Goal: Register for event/course

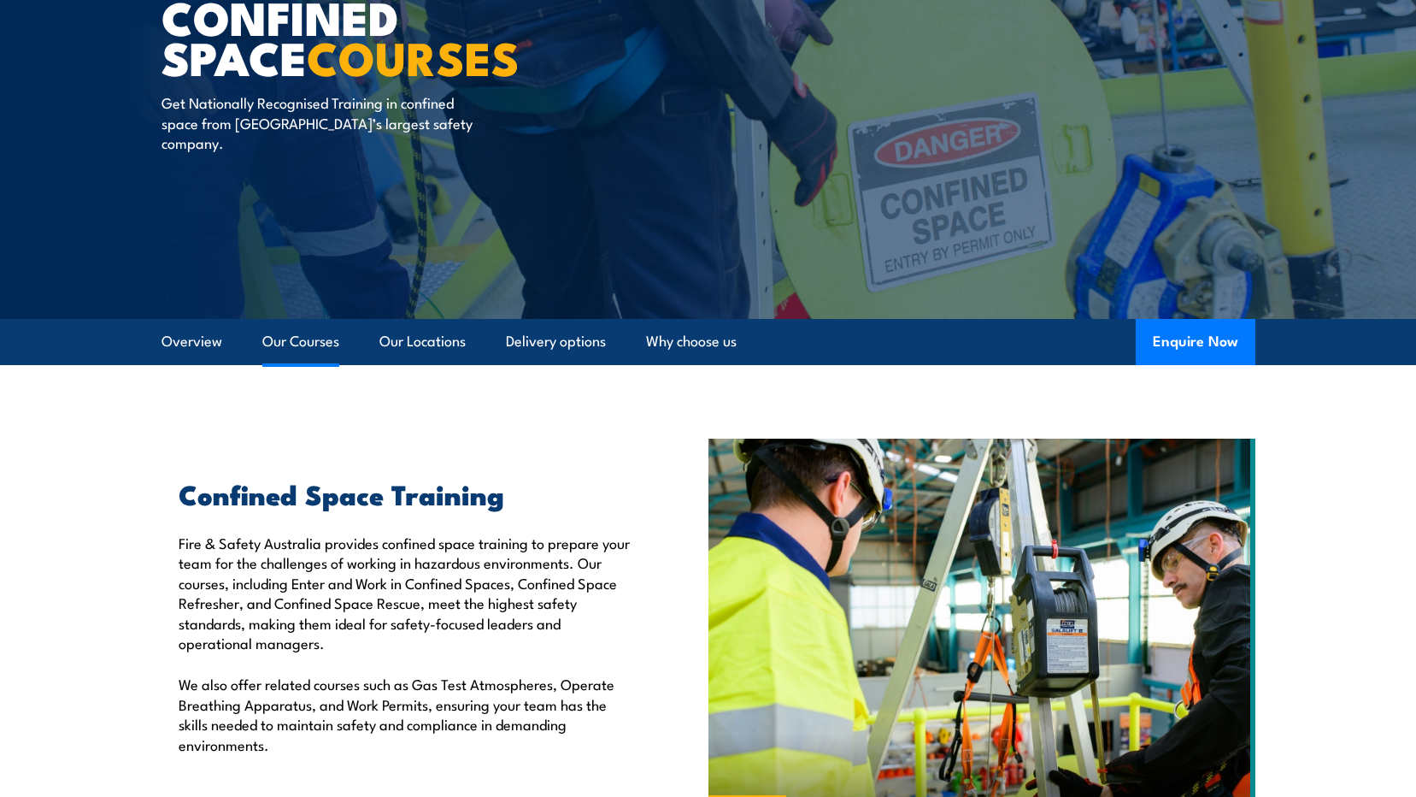
click at [313, 333] on link "Our Courses" at bounding box center [300, 341] width 77 height 45
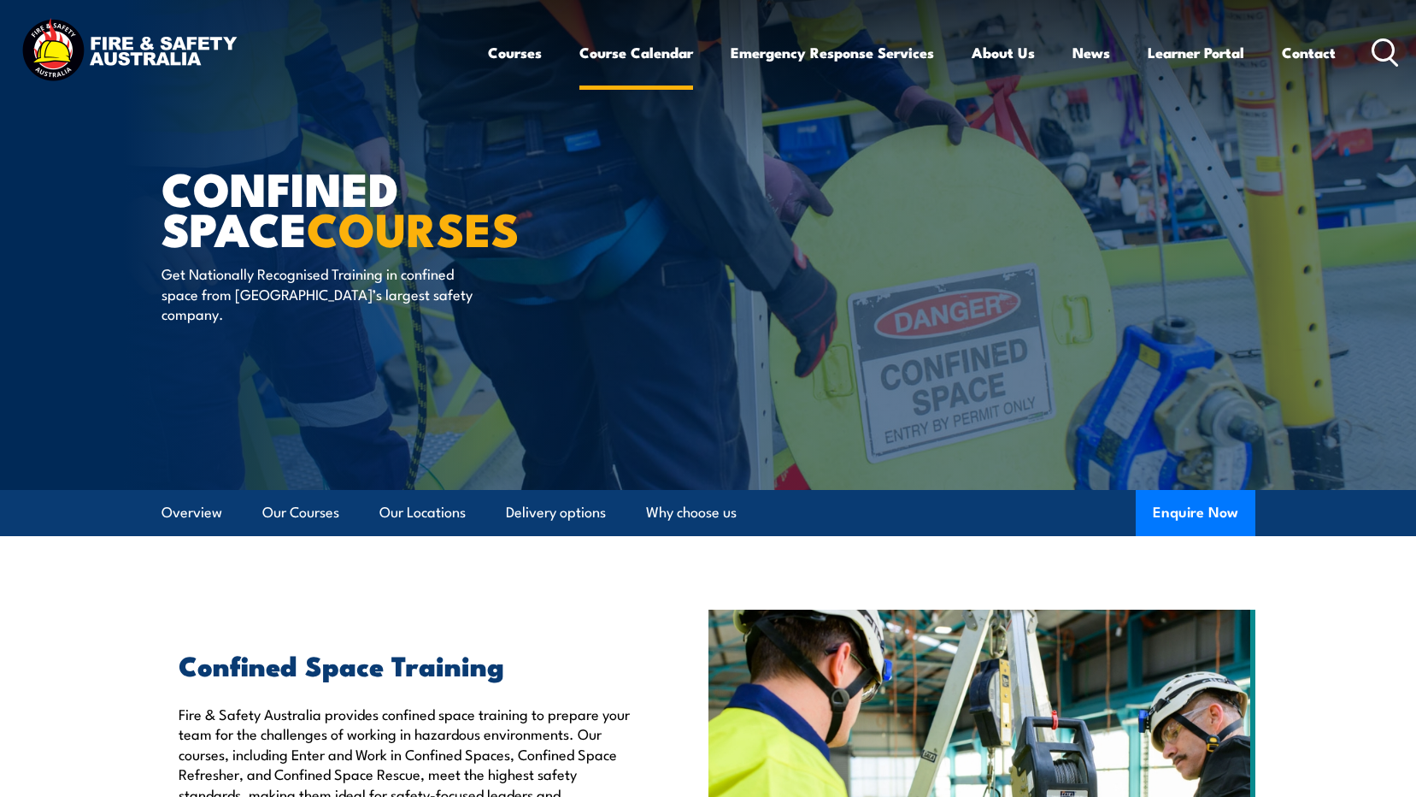
click at [662, 49] on link "Course Calendar" at bounding box center [636, 52] width 114 height 45
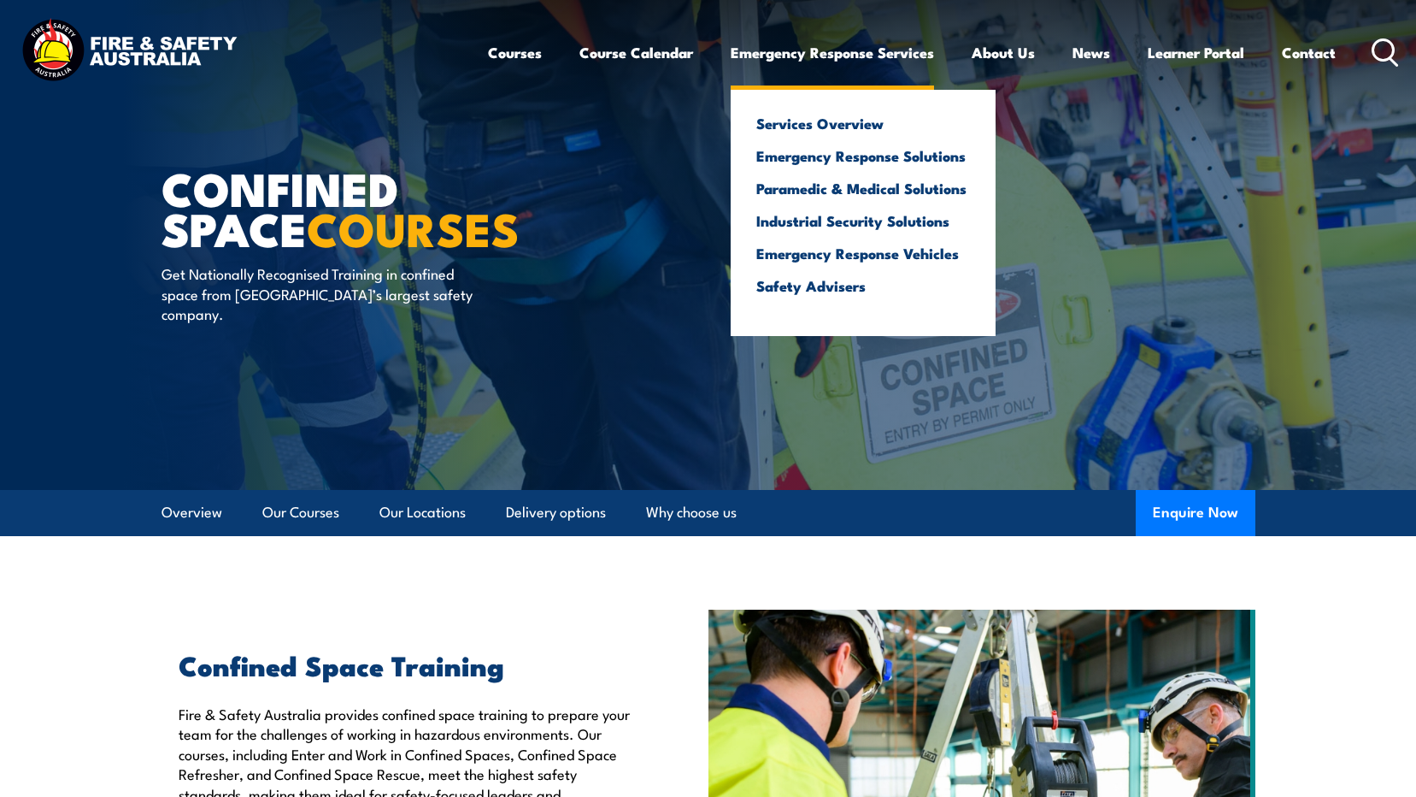
click at [824, 45] on link "Emergency Response Services" at bounding box center [832, 52] width 203 height 45
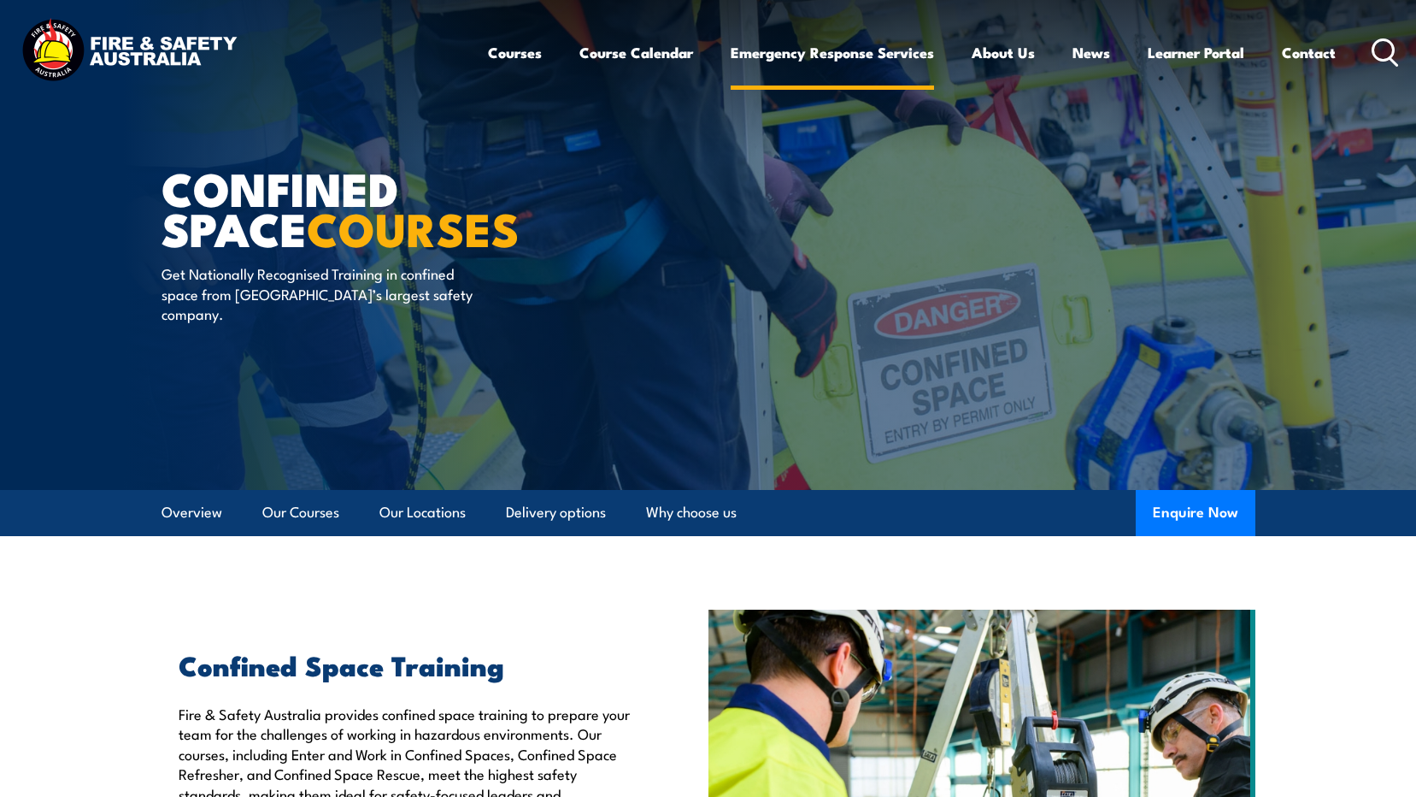
click at [824, 45] on link "Emergency Response Services" at bounding box center [832, 52] width 203 height 45
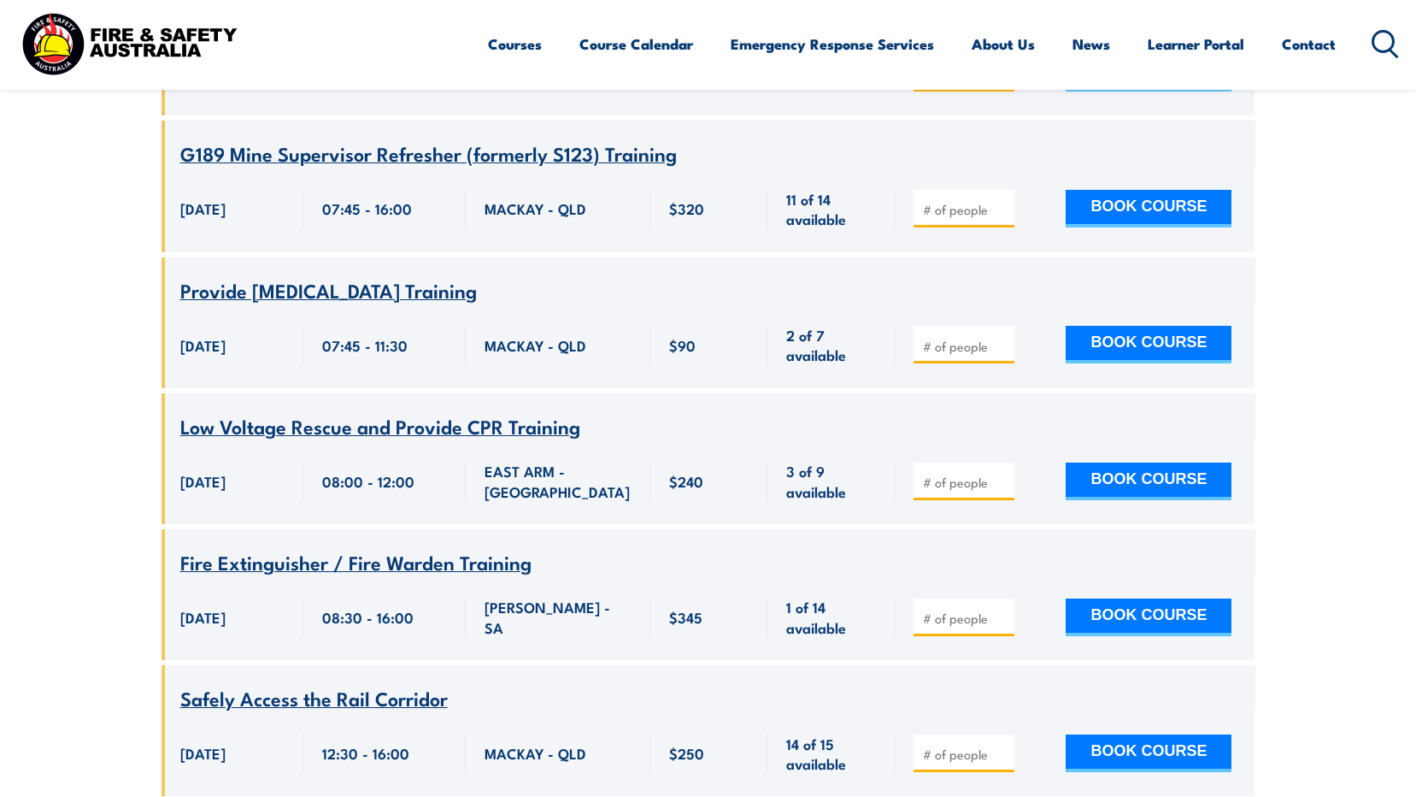
scroll to position [3162, 0]
